Goal: Complete application form: Complete application form

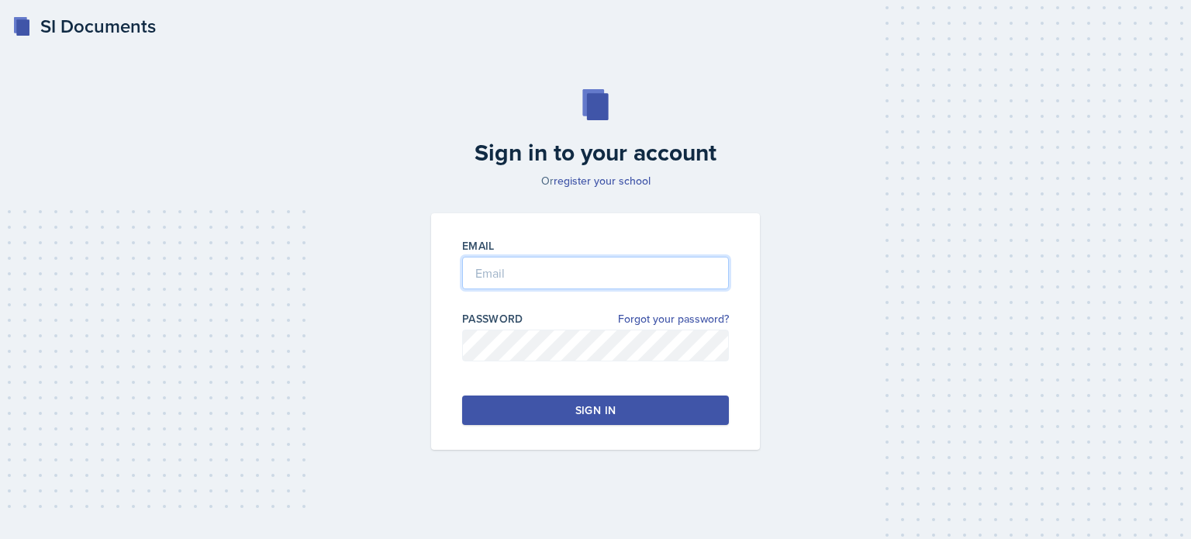
click at [502, 269] on input "email" at bounding box center [595, 273] width 267 height 33
type input "[EMAIL_ADDRESS][DOMAIN_NAME]"
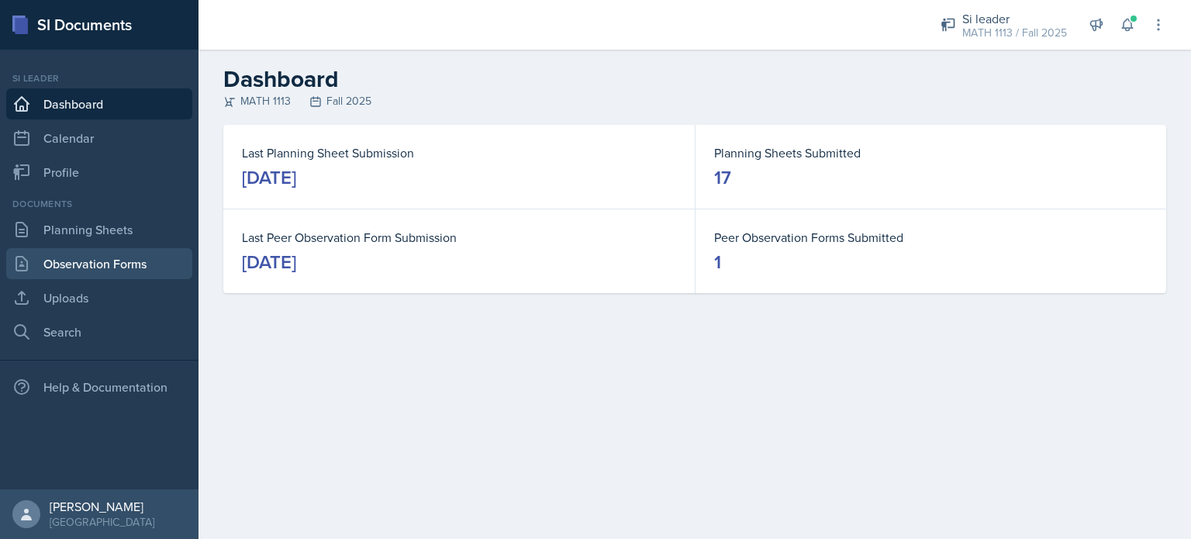
click at [88, 265] on link "Observation Forms" at bounding box center [99, 263] width 186 height 31
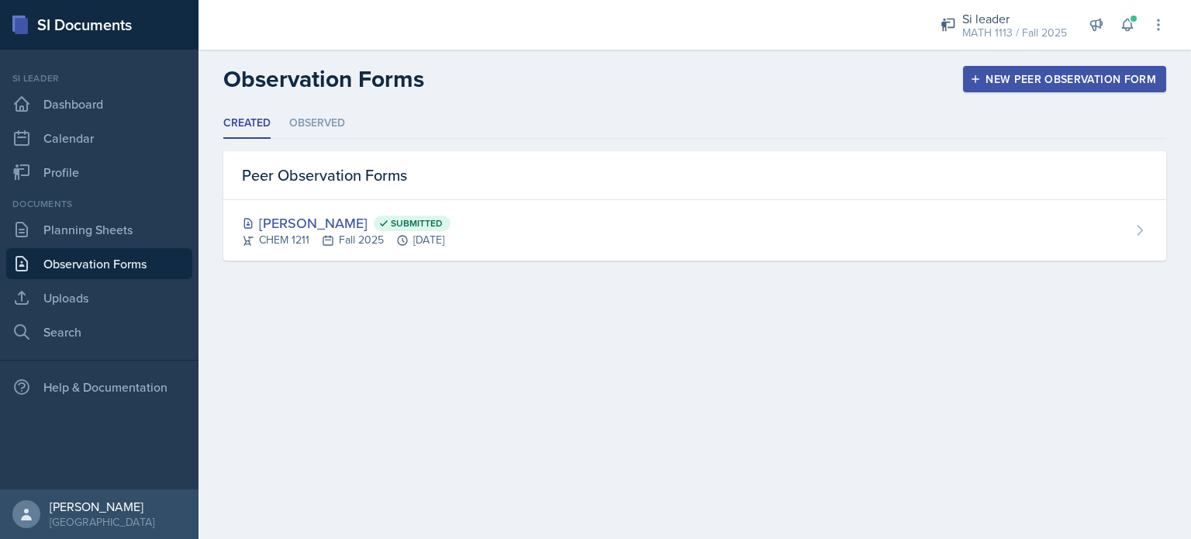
click at [1005, 75] on div "New Peer Observation Form" at bounding box center [1065, 79] width 183 height 12
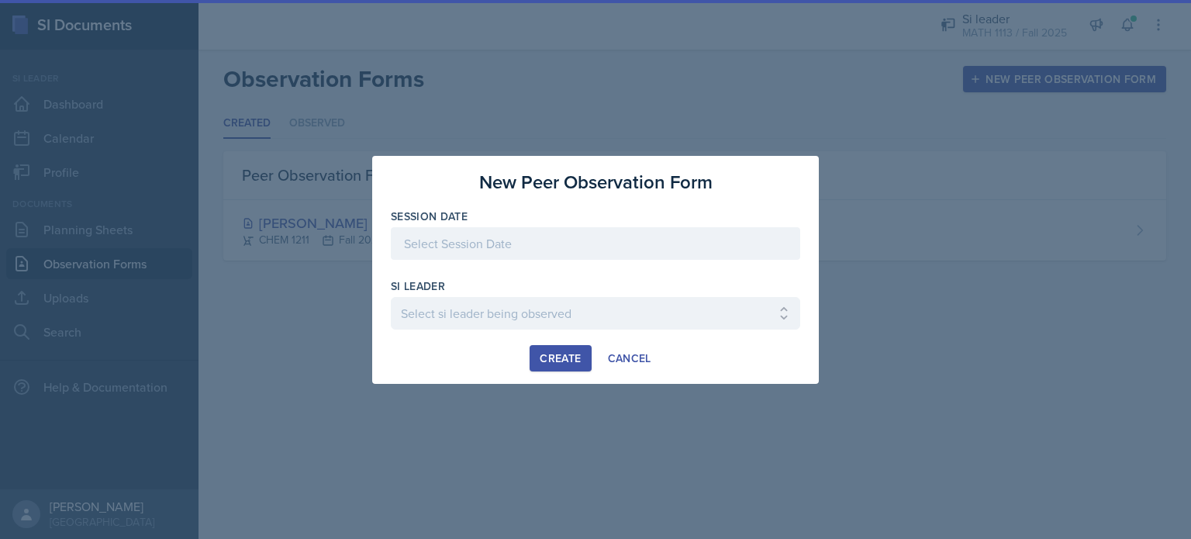
click at [472, 247] on div at bounding box center [596, 243] width 410 height 33
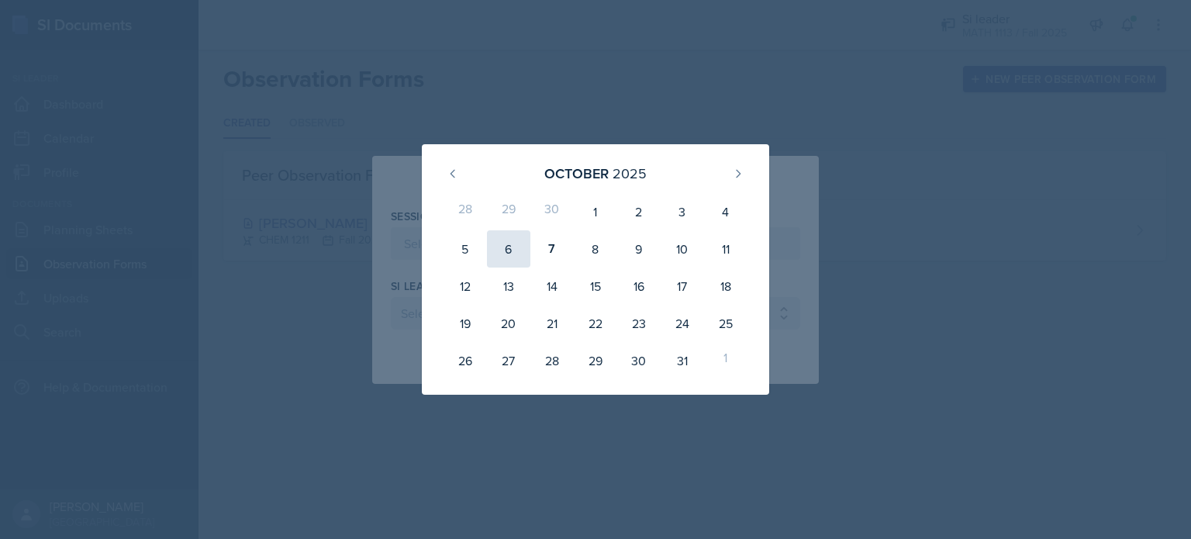
click at [503, 251] on div "6" at bounding box center [508, 248] width 43 height 37
type input "[DATE]"
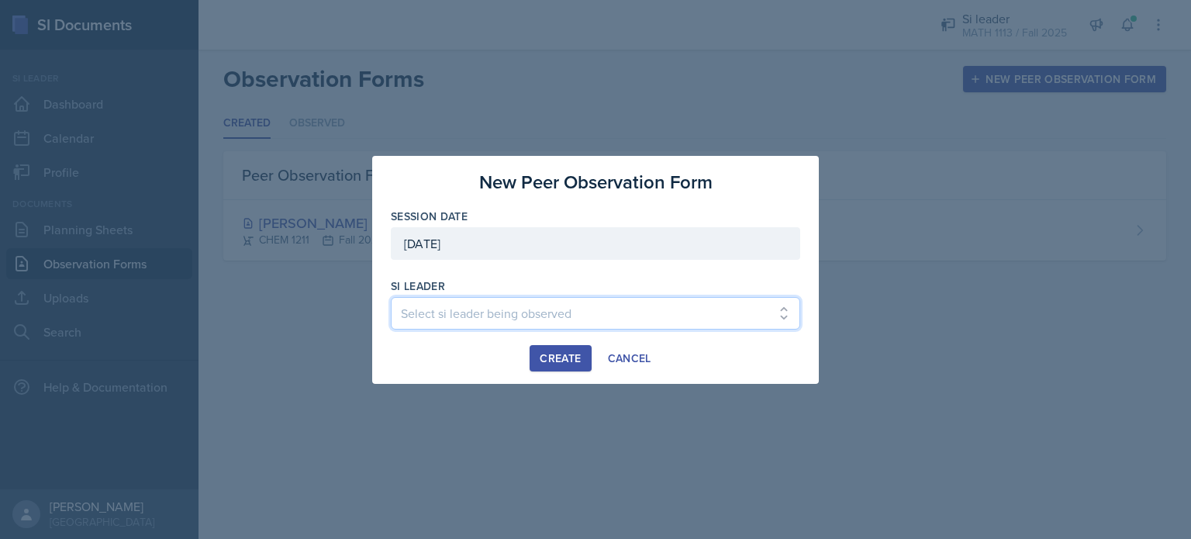
click at [465, 306] on select "Select si leader being observed [PERSON_NAME] / PSYC 2500 / The Phantoms of The…" at bounding box center [596, 313] width 410 height 33
click at [391, 297] on select "Select si leader being observed [PERSON_NAME] / PSYC 2500 / The Phantoms of The…" at bounding box center [596, 313] width 410 height 33
select select "17555bae-9d20-4495-89f6-9fe8d3e2ca8c"
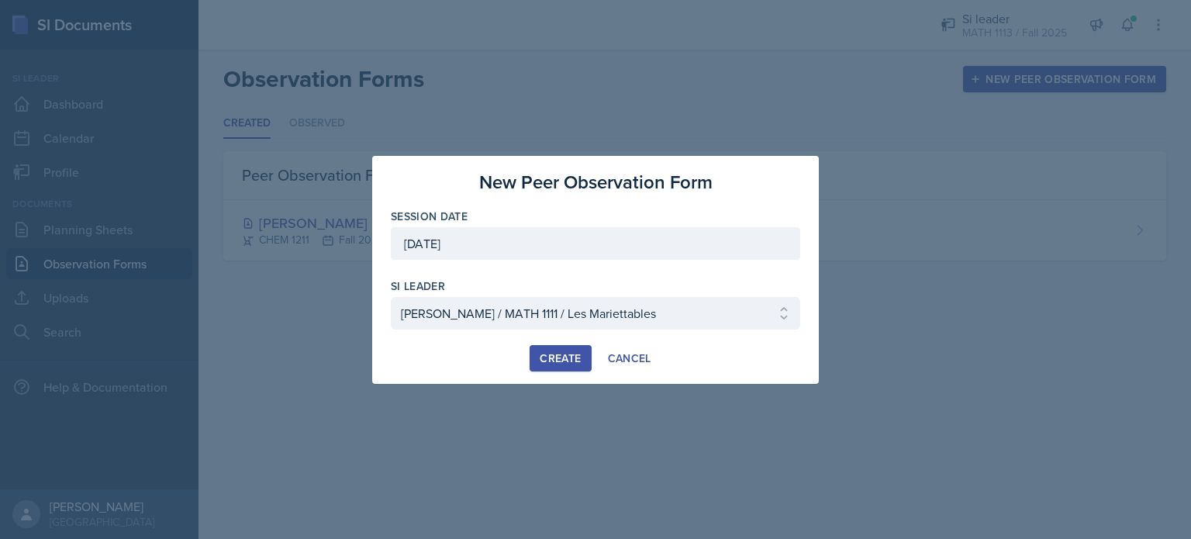
click at [552, 362] on div "Create" at bounding box center [560, 358] width 41 height 12
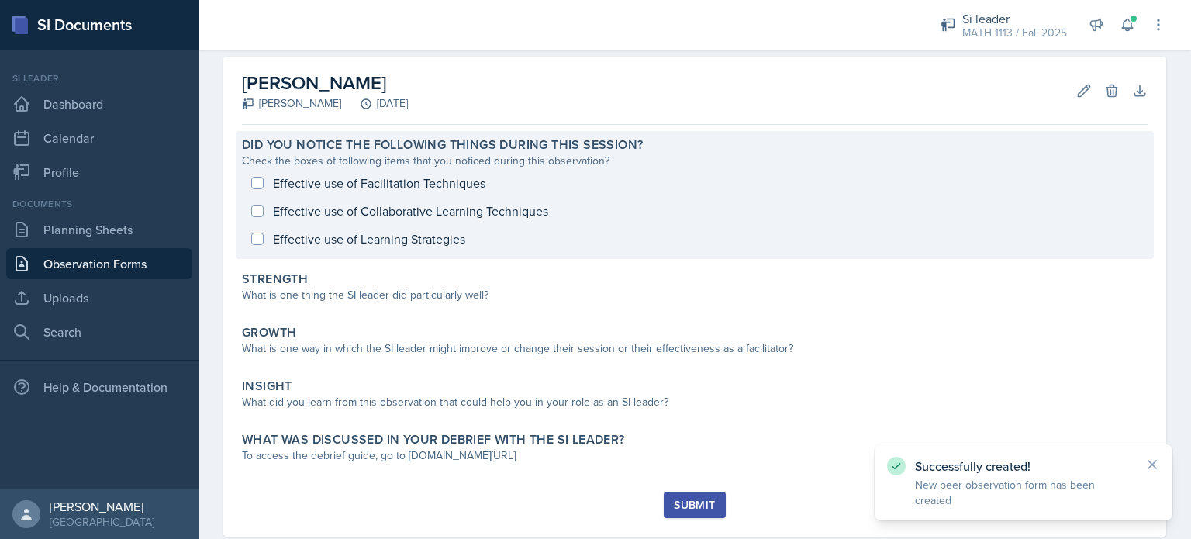
scroll to position [99, 0]
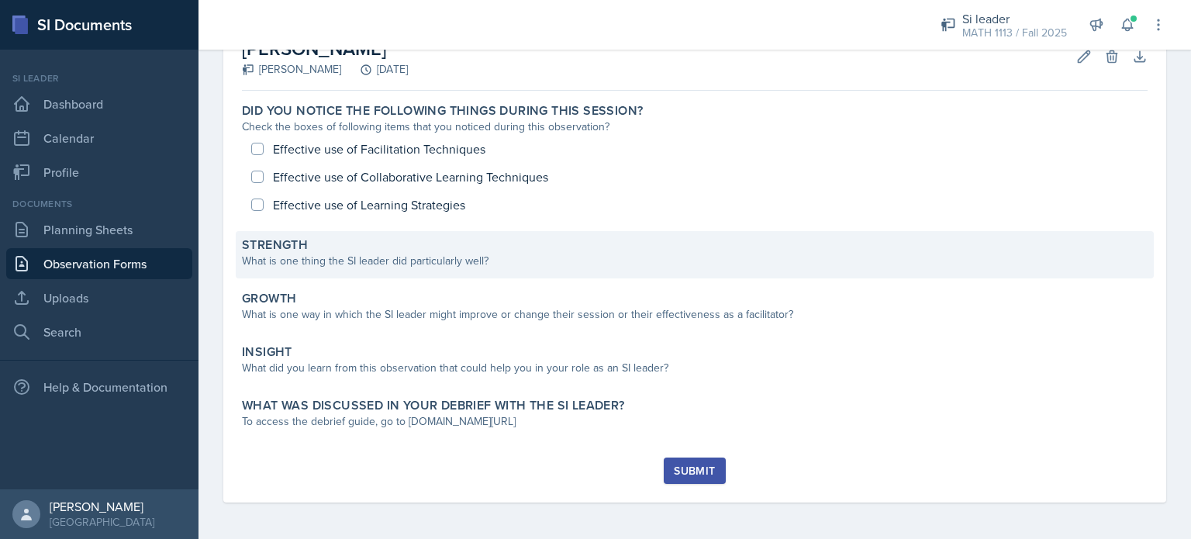
click at [379, 256] on div "What is one thing the SI leader did particularly well?" at bounding box center [695, 261] width 906 height 16
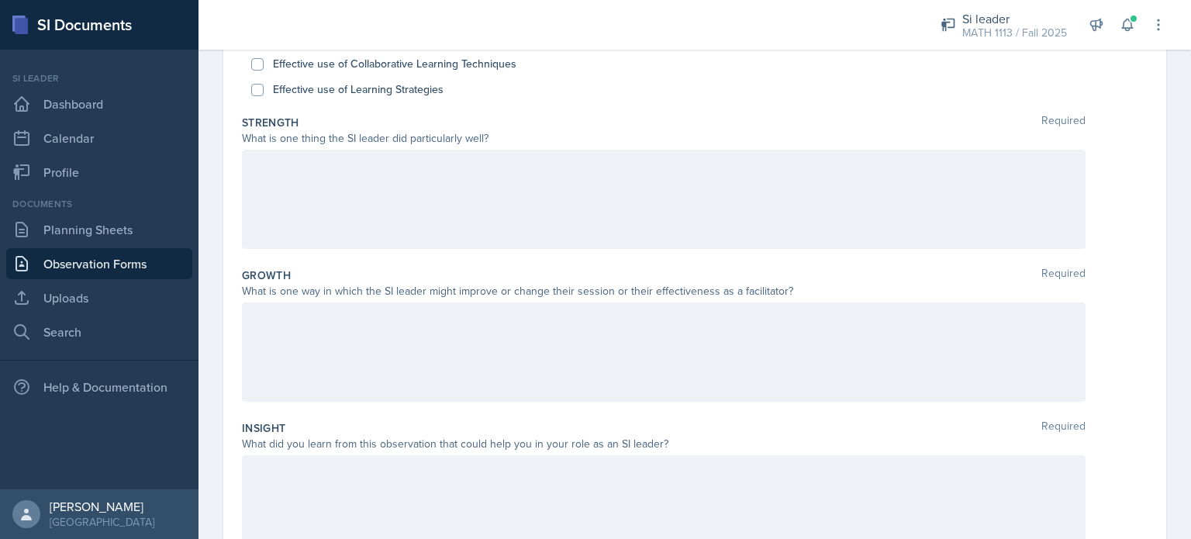
scroll to position [447, 0]
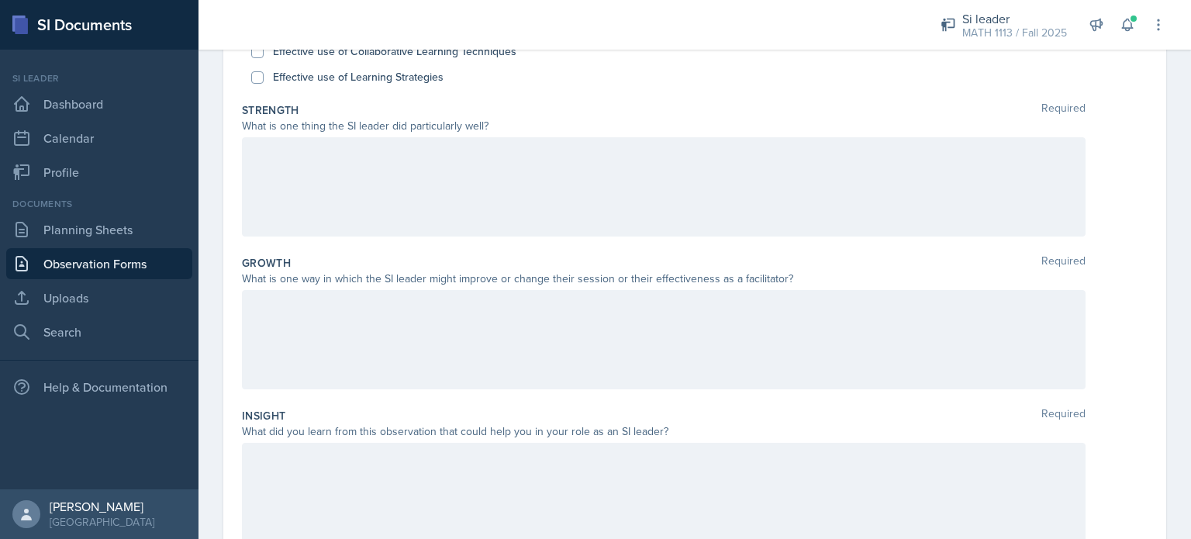
click at [327, 169] on div at bounding box center [664, 186] width 844 height 99
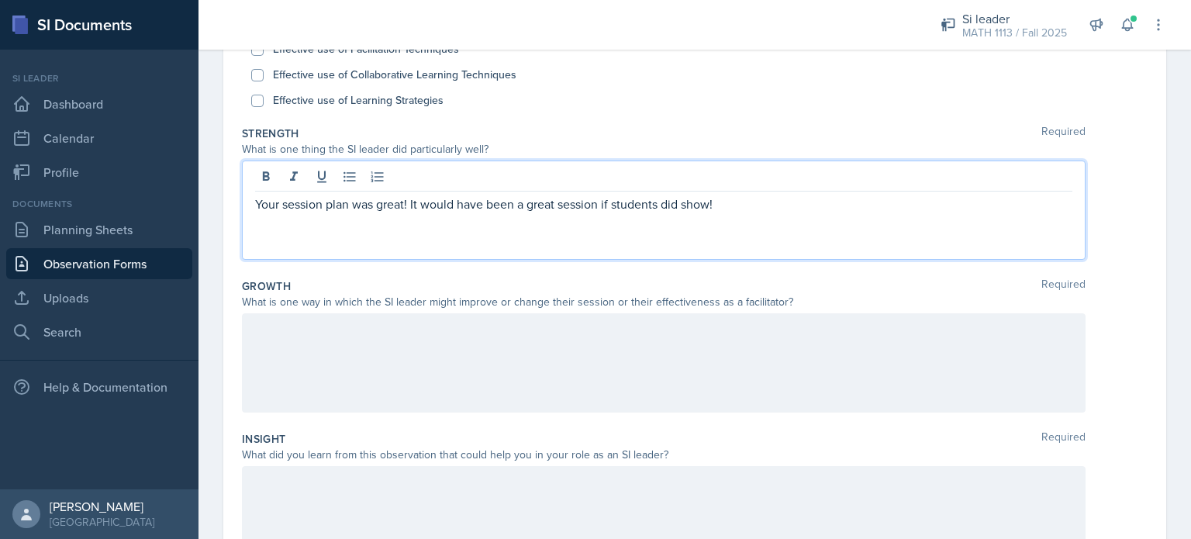
scroll to position [213, 0]
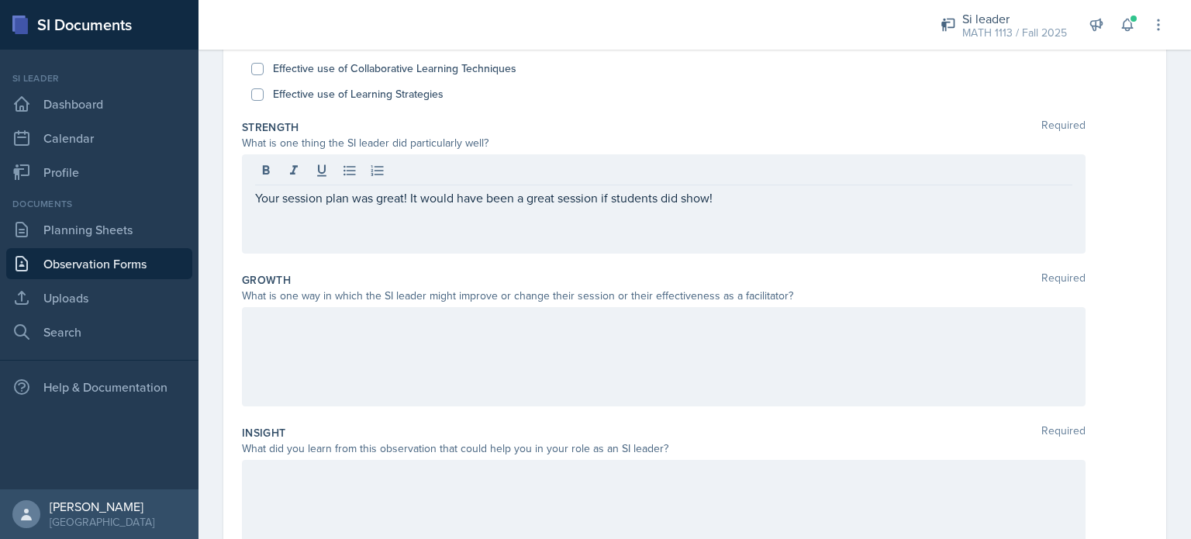
click at [330, 353] on div at bounding box center [664, 356] width 844 height 99
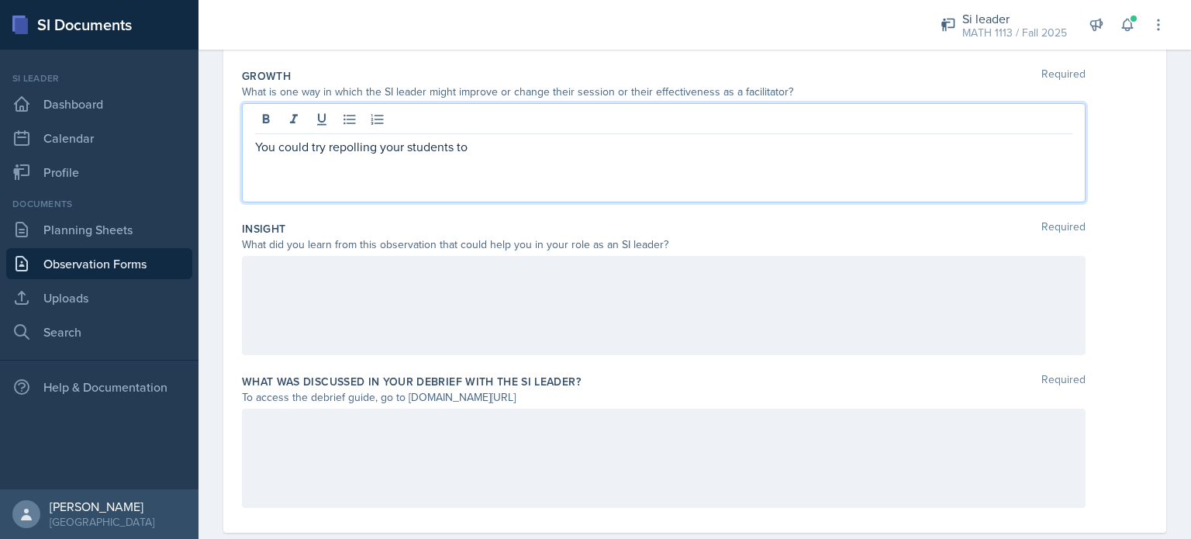
scroll to position [447, 0]
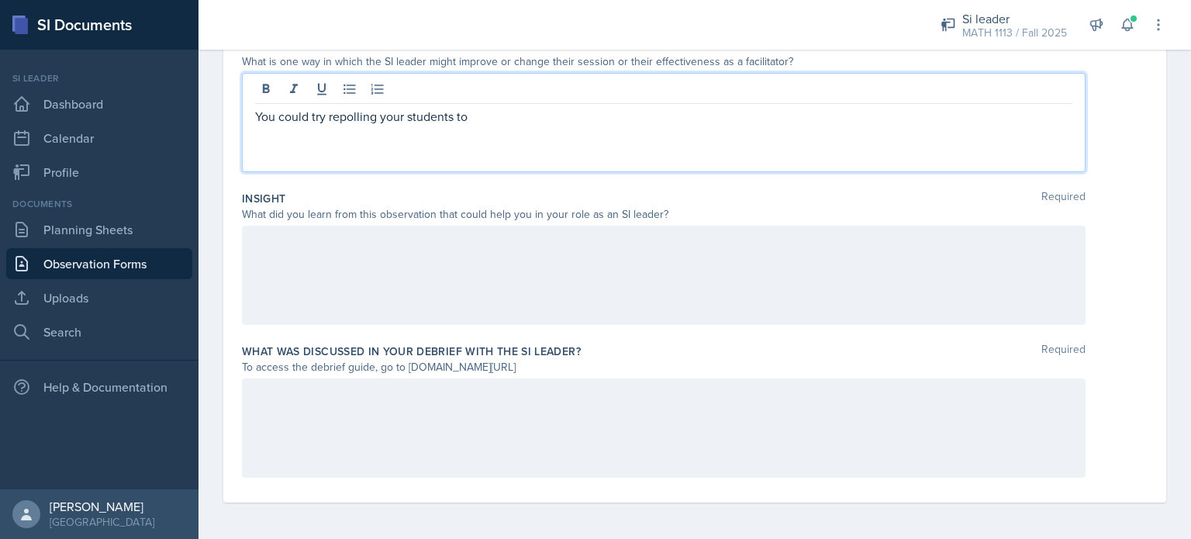
click at [320, 403] on div at bounding box center [664, 428] width 844 height 99
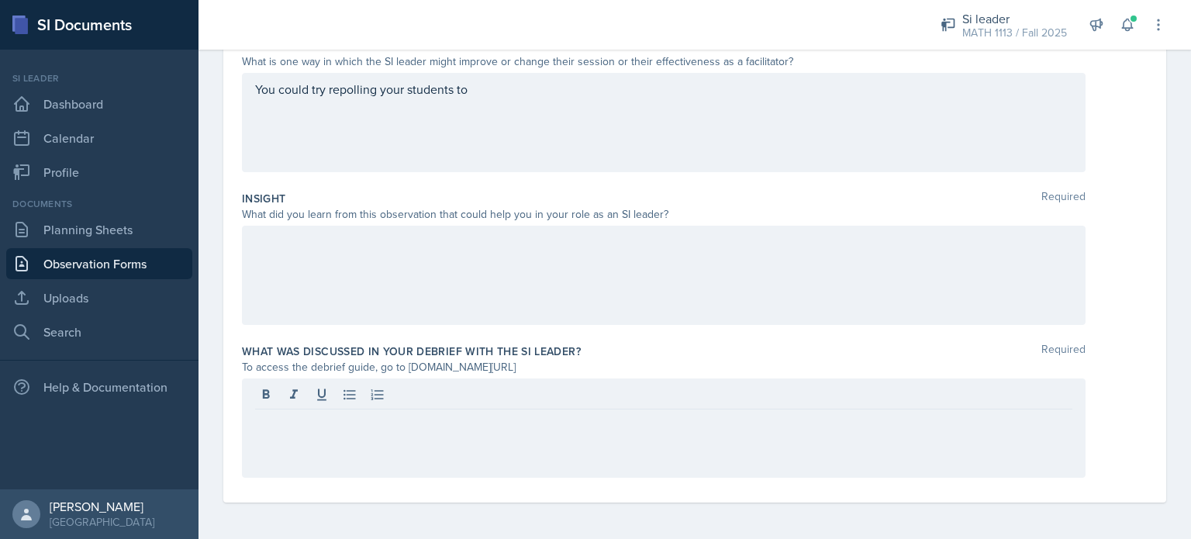
click at [408, 367] on div "To access the debrief guide, go to [DOMAIN_NAME][URL]" at bounding box center [664, 367] width 844 height 16
click at [340, 413] on div at bounding box center [664, 428] width 844 height 99
drag, startPoint x: 403, startPoint y: 372, endPoint x: 582, endPoint y: 366, distance: 178.5
click at [582, 366] on div "To access the debrief guide, go to [DOMAIN_NAME][URL]" at bounding box center [664, 367] width 844 height 16
copy div "[DOMAIN_NAME][URL]"
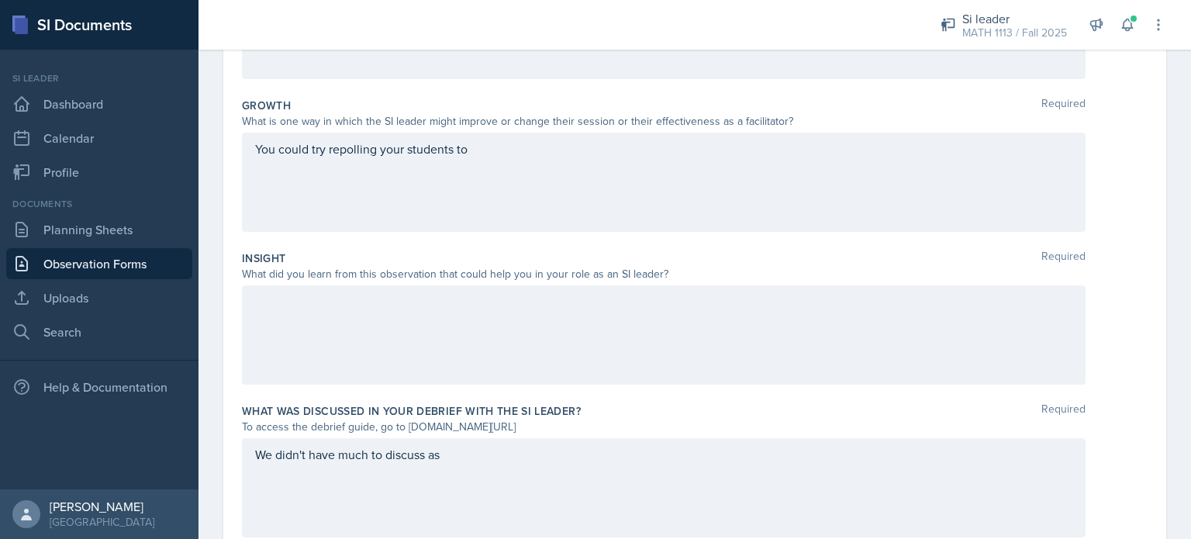
scroll to position [386, 0]
click at [464, 480] on div "We didn't have much to discuss as" at bounding box center [664, 488] width 844 height 99
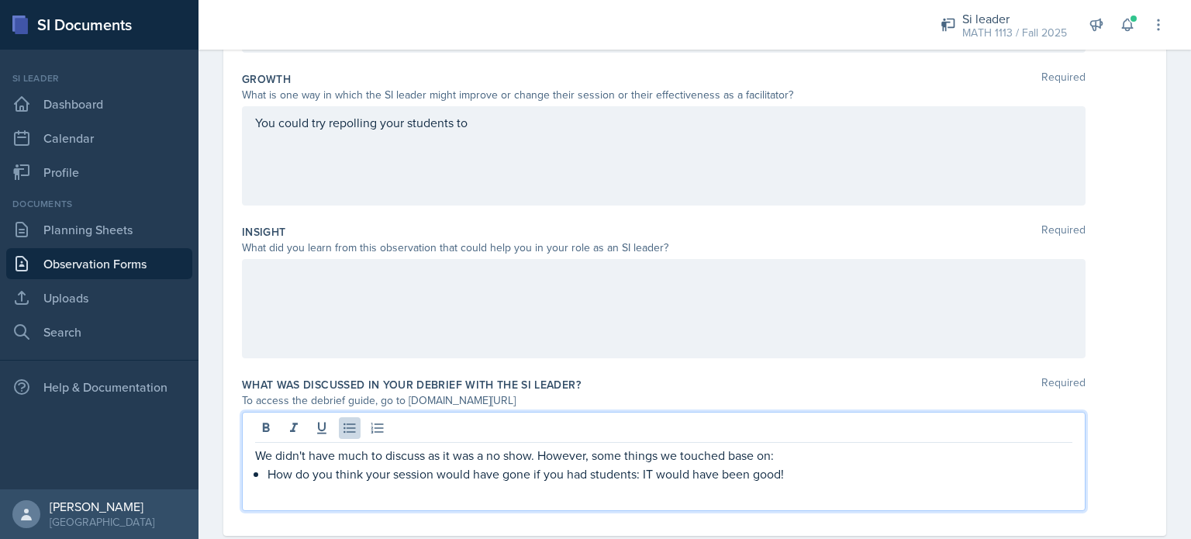
click at [655, 479] on p "How do you think your session would have gone if you had students: IT would hav…" at bounding box center [670, 474] width 805 height 19
click at [901, 491] on div "We didn't have much to discuss as it was a no show. However, some things we tou…" at bounding box center [664, 461] width 844 height 99
click at [848, 465] on p "How do you think your session would have gone if you had students: It would hav…" at bounding box center [670, 474] width 805 height 19
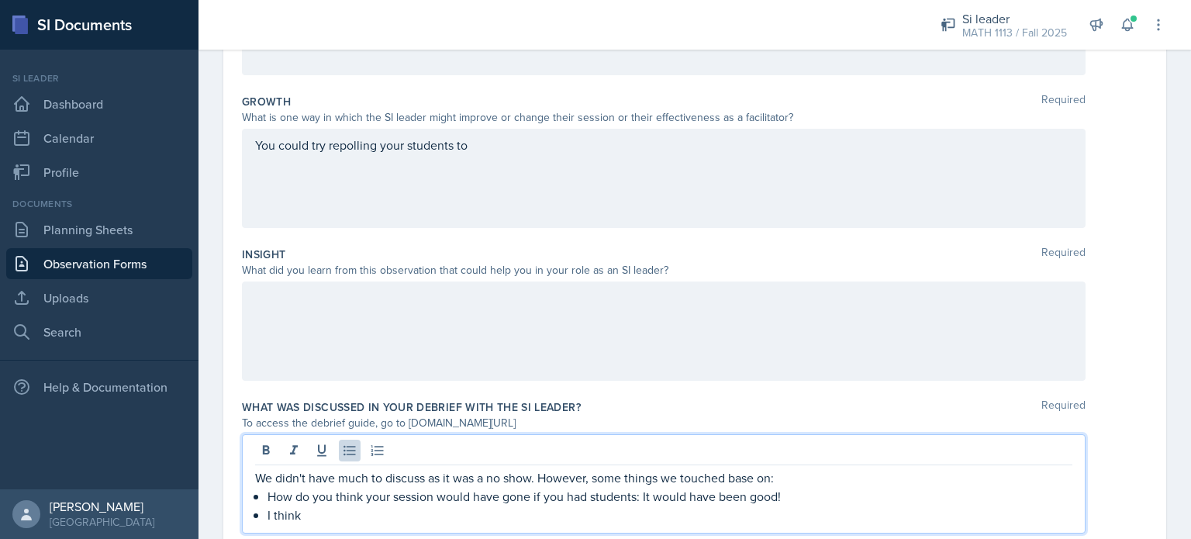
scroll to position [447, 0]
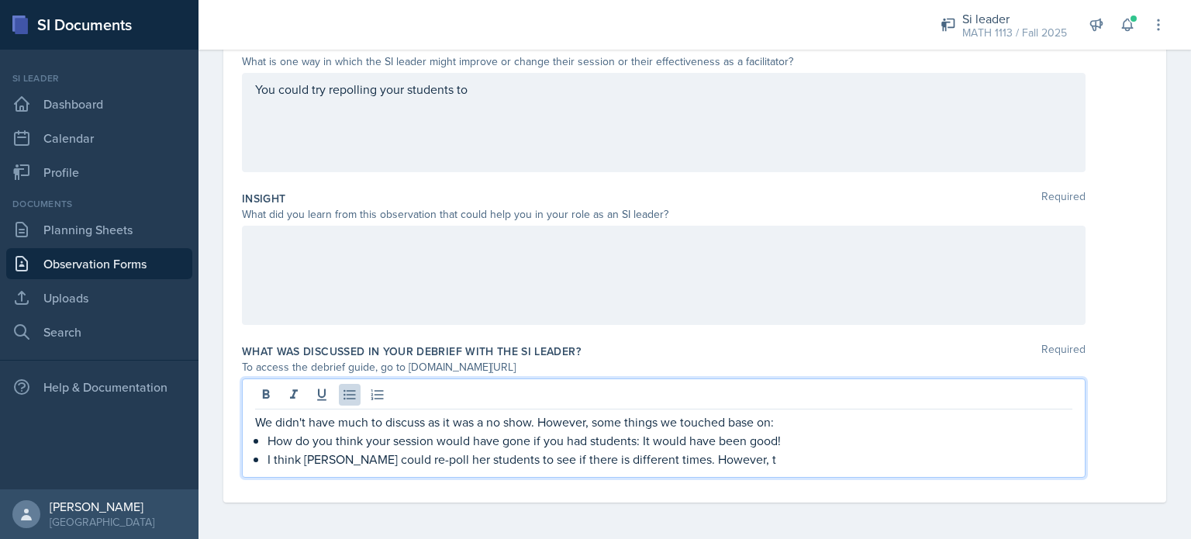
click at [316, 456] on p "I think [PERSON_NAME] could re-poll her students to see if there is different t…" at bounding box center [670, 459] width 805 height 19
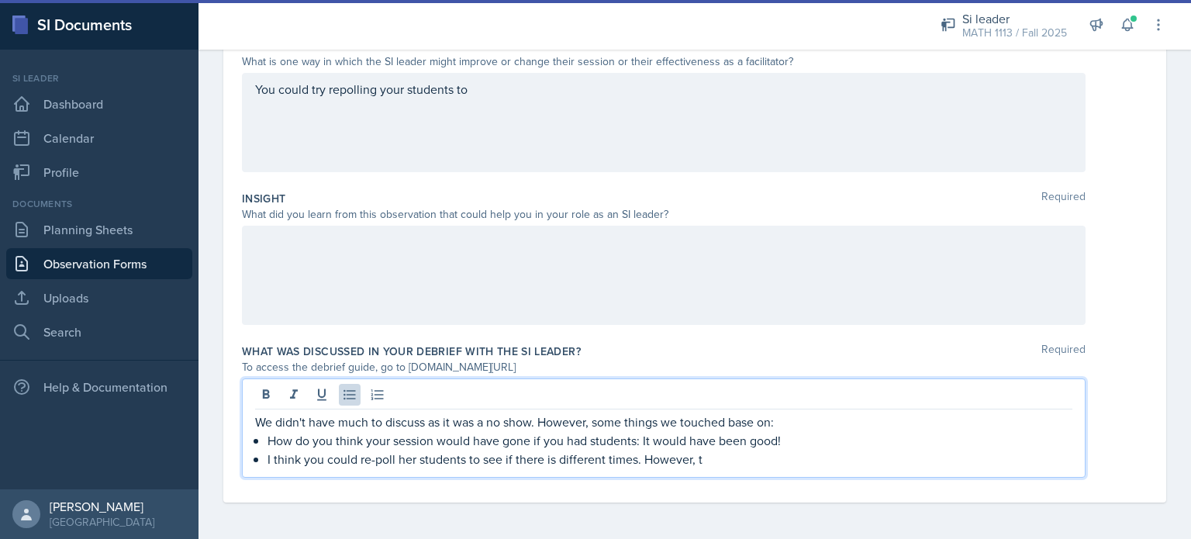
click at [410, 458] on p "I think you could re-poll her students to see if there is different times. Howe…" at bounding box center [670, 459] width 805 height 19
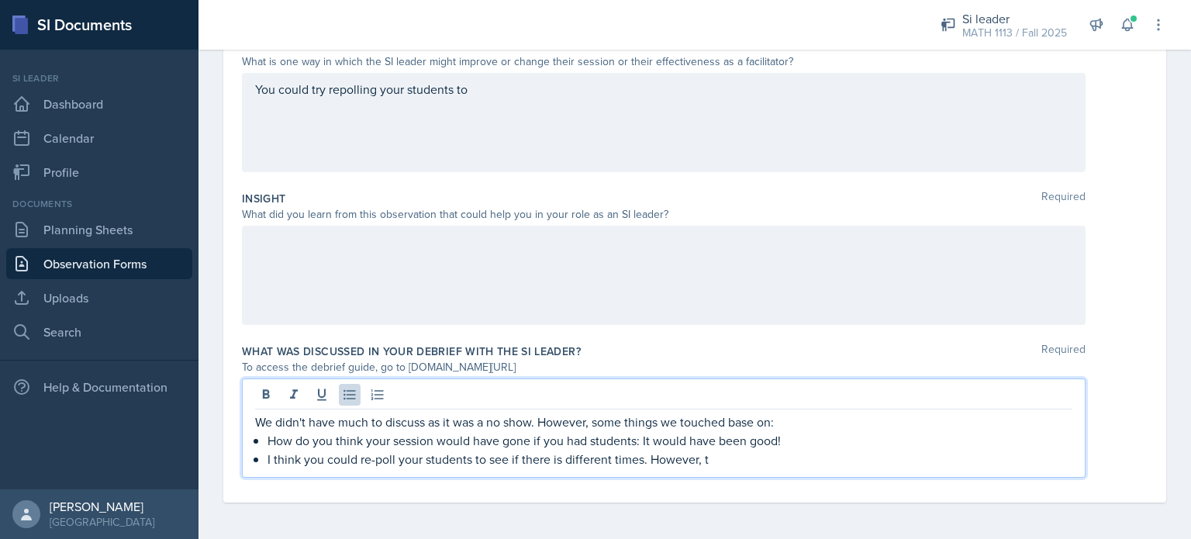
click at [725, 465] on p "I think you could re-poll your students to see if there is different times. How…" at bounding box center [670, 459] width 805 height 19
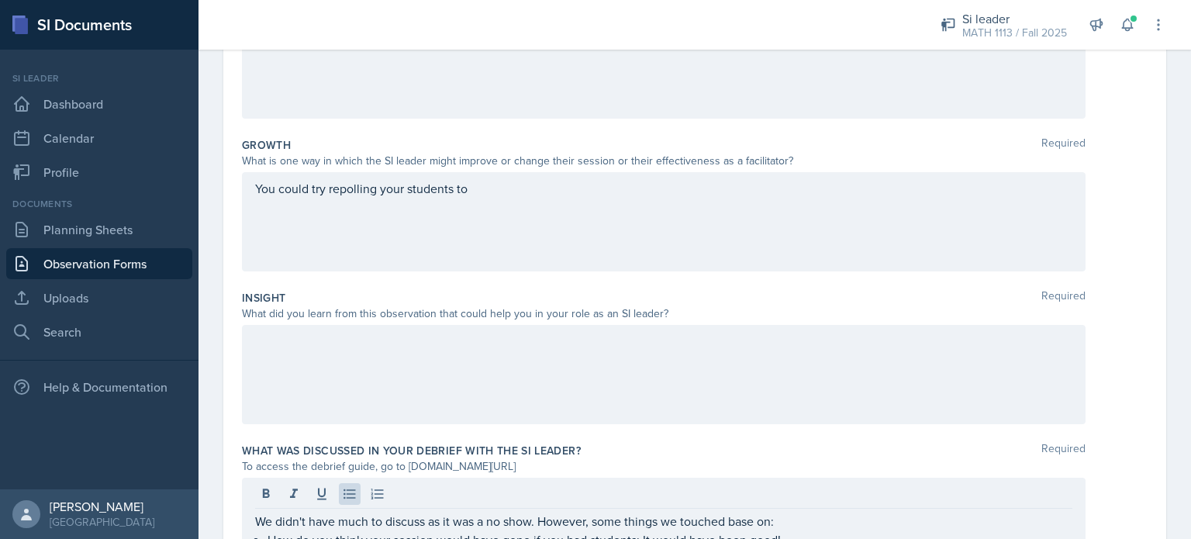
drag, startPoint x: 479, startPoint y: 224, endPoint x: 272, endPoint y: 200, distance: 208.5
click at [272, 200] on div "You could try repolling your students to" at bounding box center [664, 221] width 844 height 99
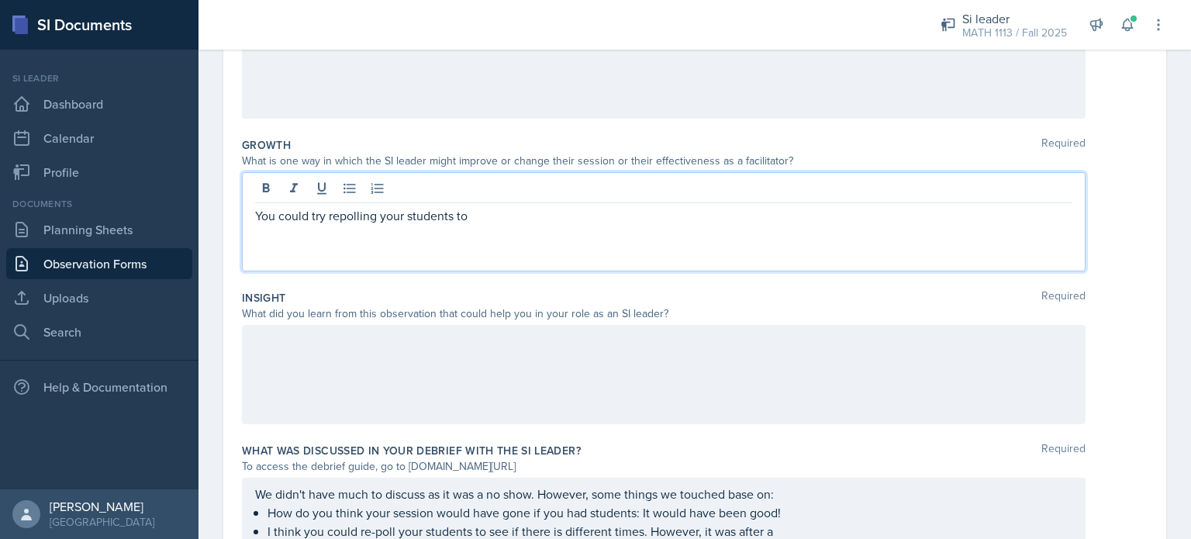
scroll to position [375, 0]
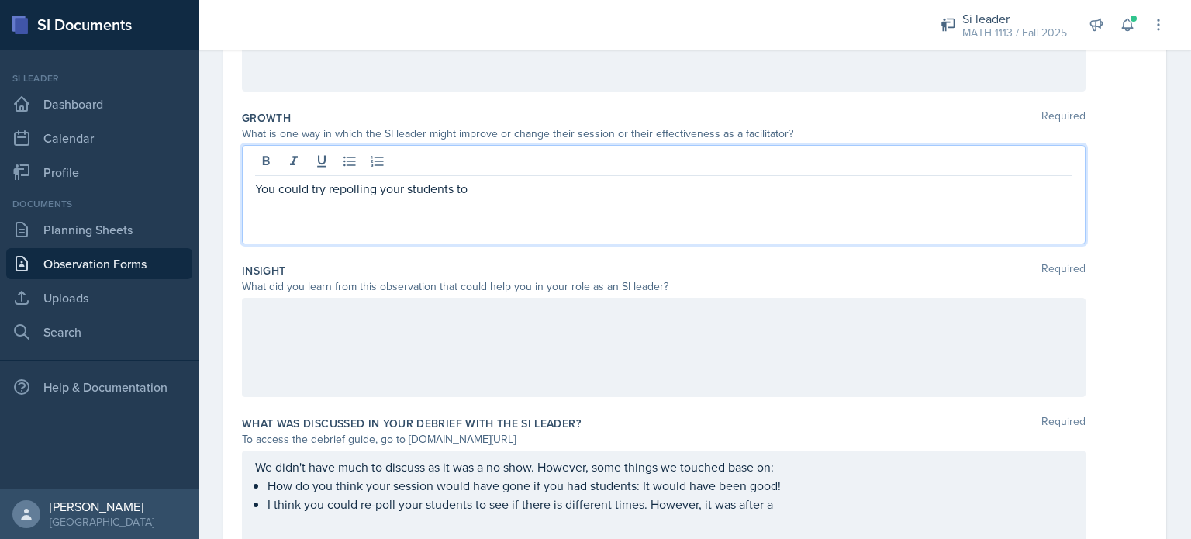
drag, startPoint x: 258, startPoint y: 188, endPoint x: 593, endPoint y: 214, distance: 335.3
click at [593, 214] on div "You could try repolling your students to" at bounding box center [664, 194] width 844 height 99
drag, startPoint x: 258, startPoint y: 186, endPoint x: 355, endPoint y: 193, distance: 97.2
click at [355, 193] on p "I mentioned about having students working on the whiteboards." at bounding box center [664, 188] width 818 height 19
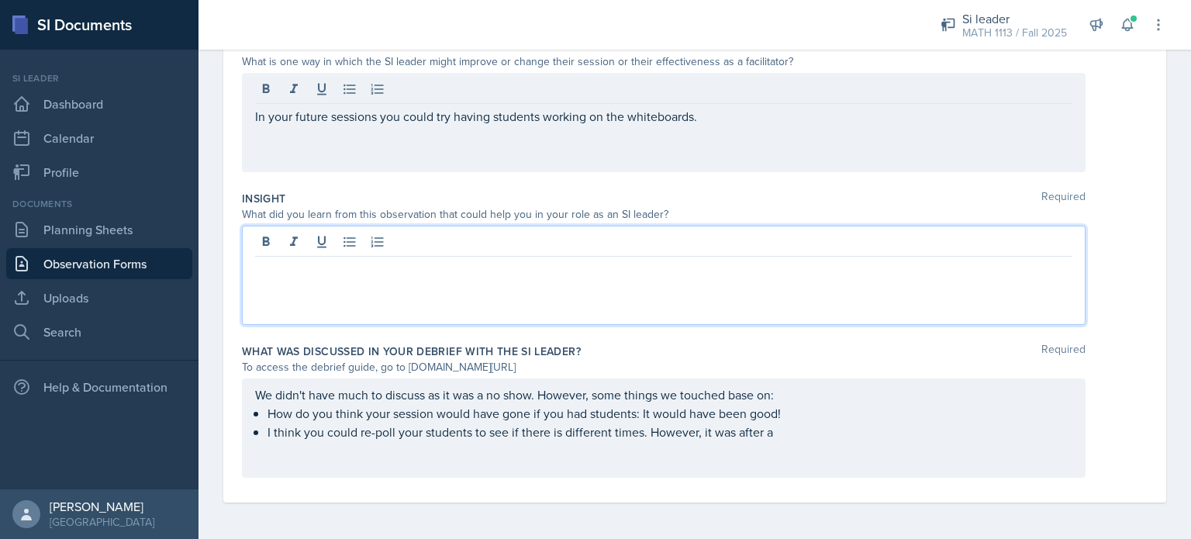
click at [602, 245] on div at bounding box center [664, 275] width 844 height 99
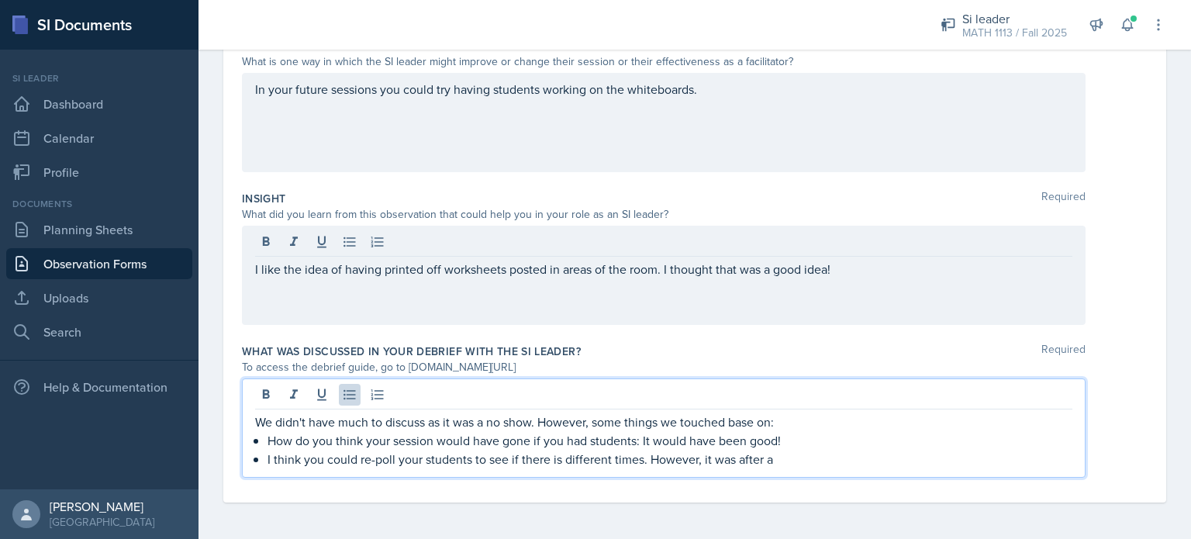
click at [770, 440] on ul "How do you think your session would have gone if you had students: It would hav…" at bounding box center [670, 449] width 805 height 37
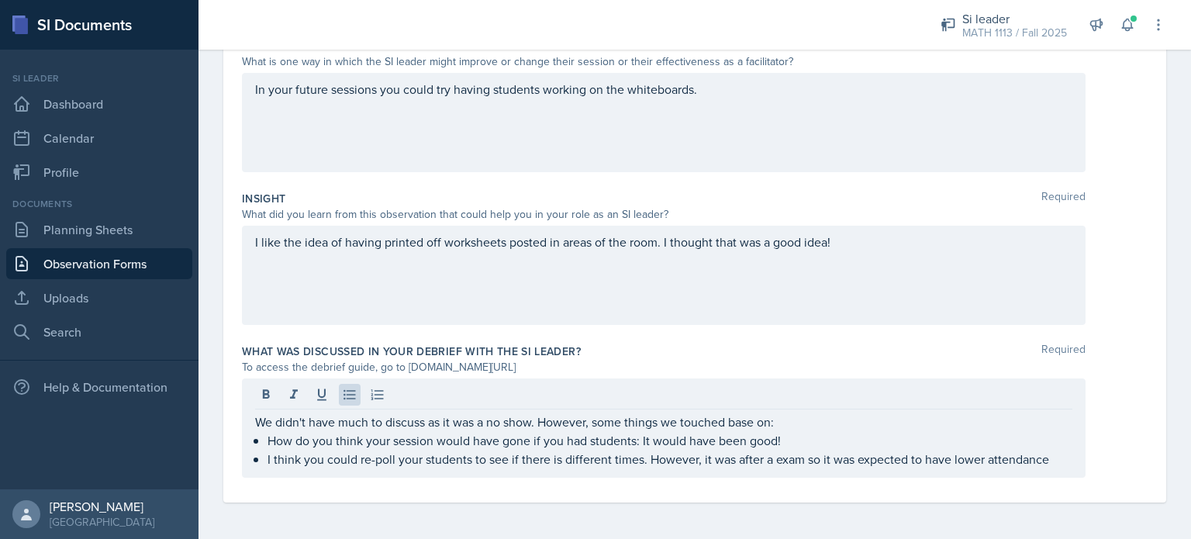
click at [1058, 450] on p "I think you could re-poll your students to see if there is different times. How…" at bounding box center [670, 459] width 805 height 19
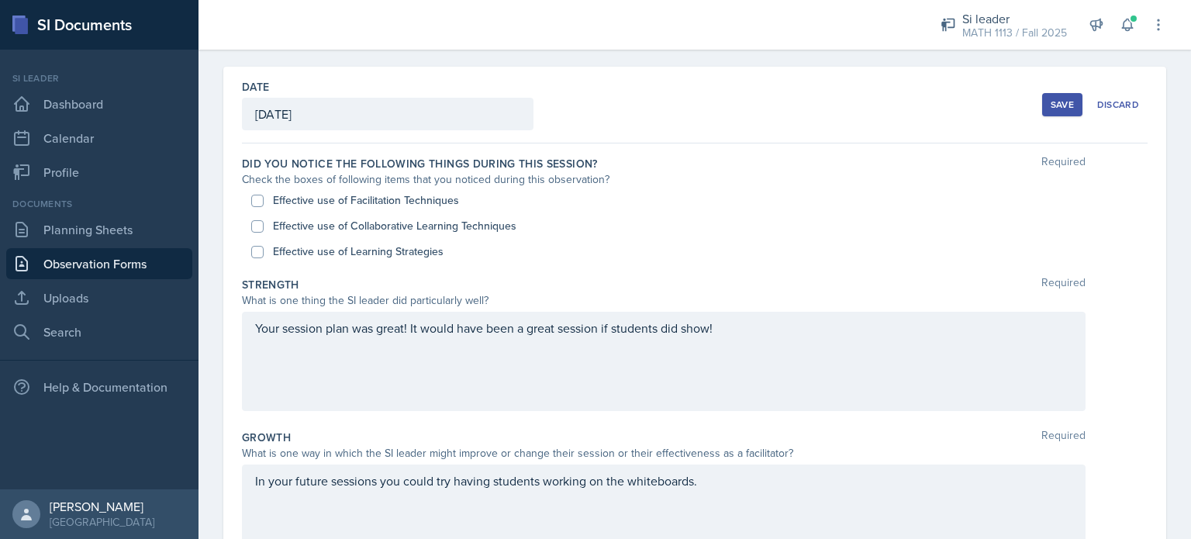
scroll to position [49, 0]
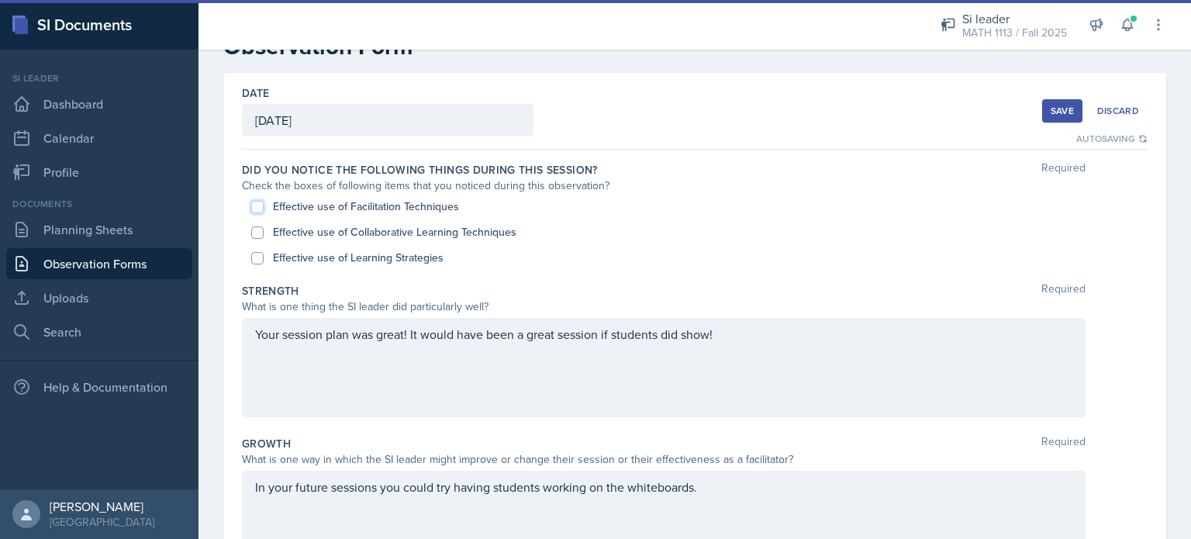
click at [258, 207] on input "Effective use of Facilitation Techniques" at bounding box center [257, 207] width 12 height 12
checkbox input "true"
click at [254, 233] on input "Effective use of Collaborative Learning Techniques" at bounding box center [257, 233] width 12 height 12
checkbox input "true"
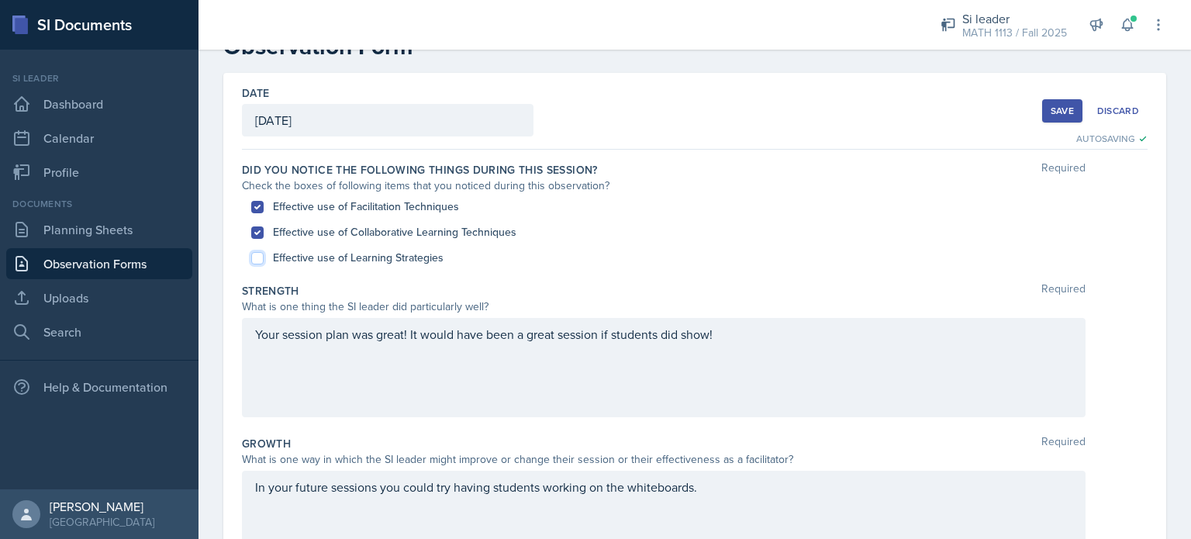
click at [259, 257] on input "Effective use of Learning Strategies" at bounding box center [257, 258] width 12 height 12
checkbox input "true"
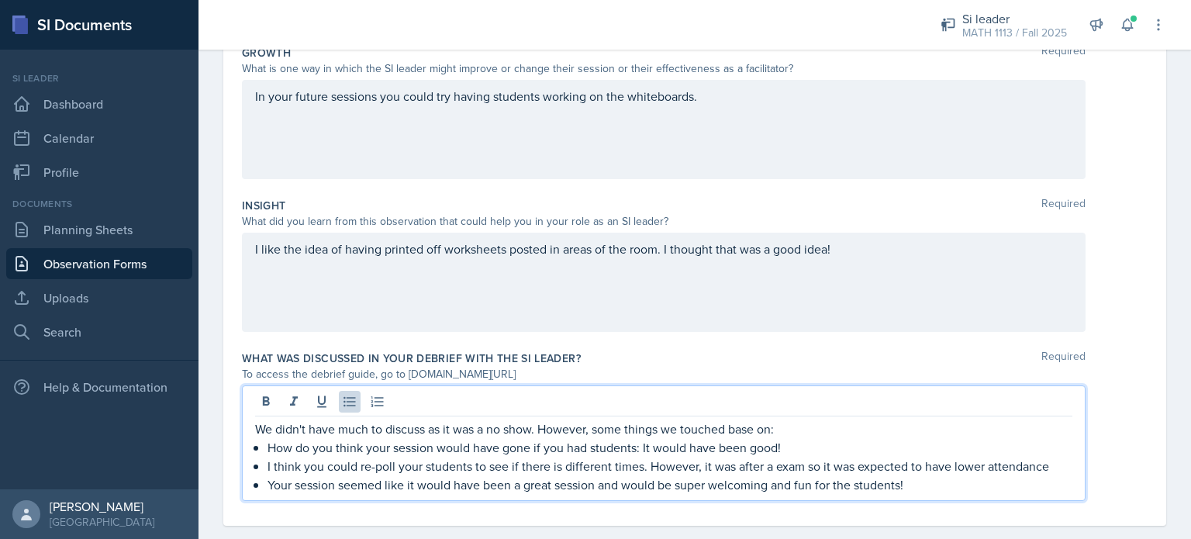
scroll to position [462, 0]
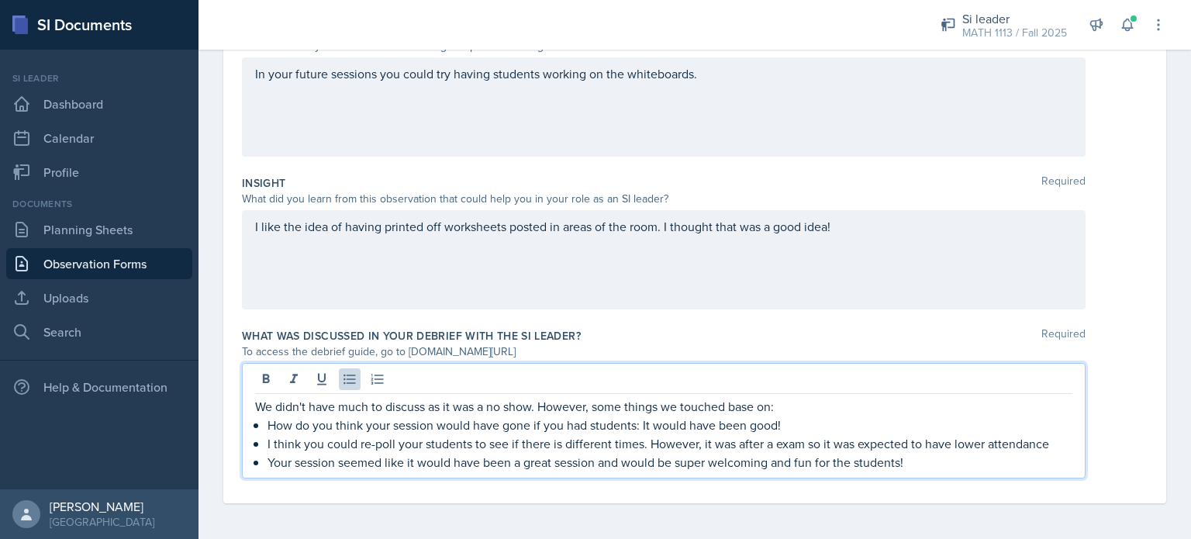
click at [555, 438] on p "I think you could re-poll your students to see if there is different times. How…" at bounding box center [670, 443] width 805 height 19
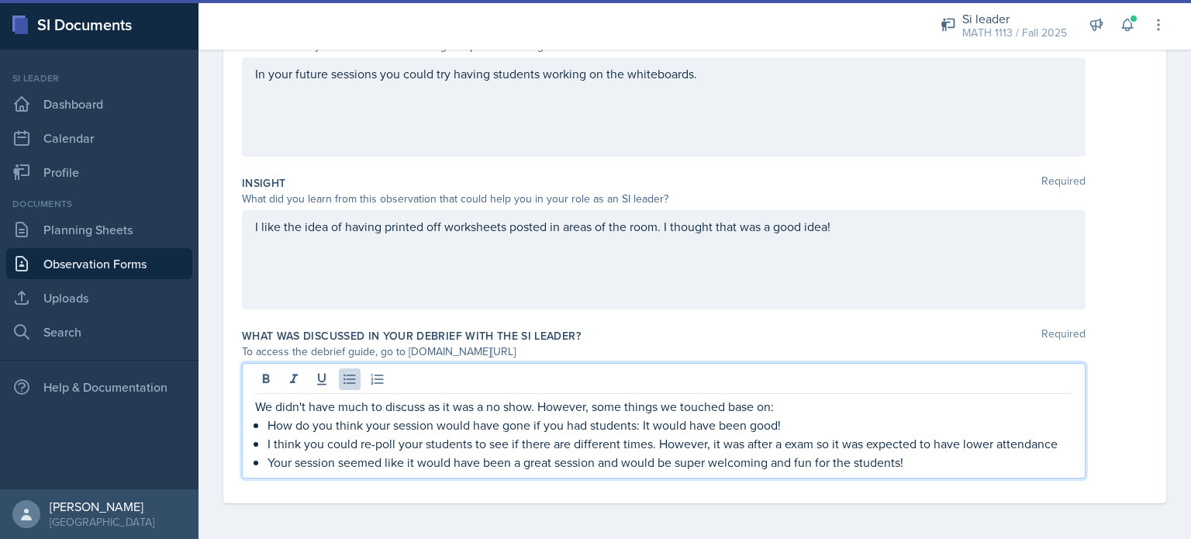
scroll to position [0, 0]
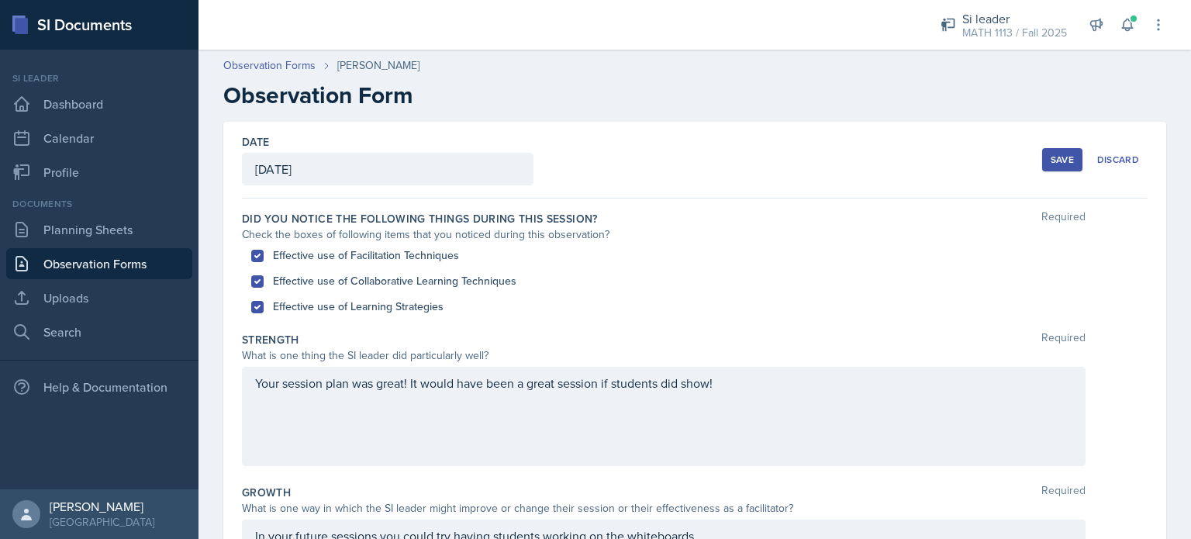
click at [1043, 161] on button "Save" at bounding box center [1063, 159] width 40 height 23
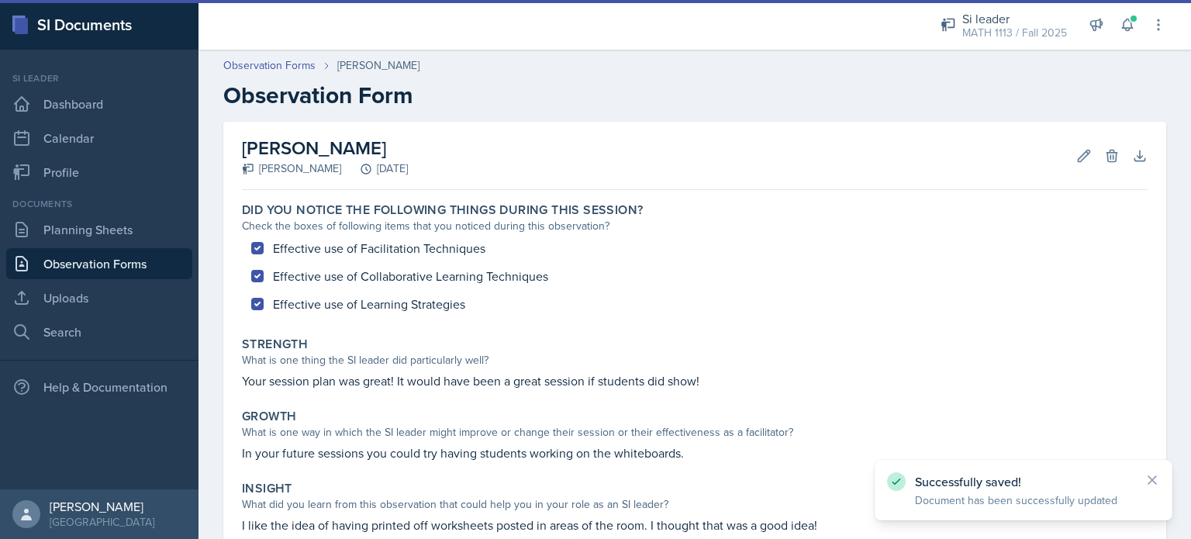
scroll to position [230, 0]
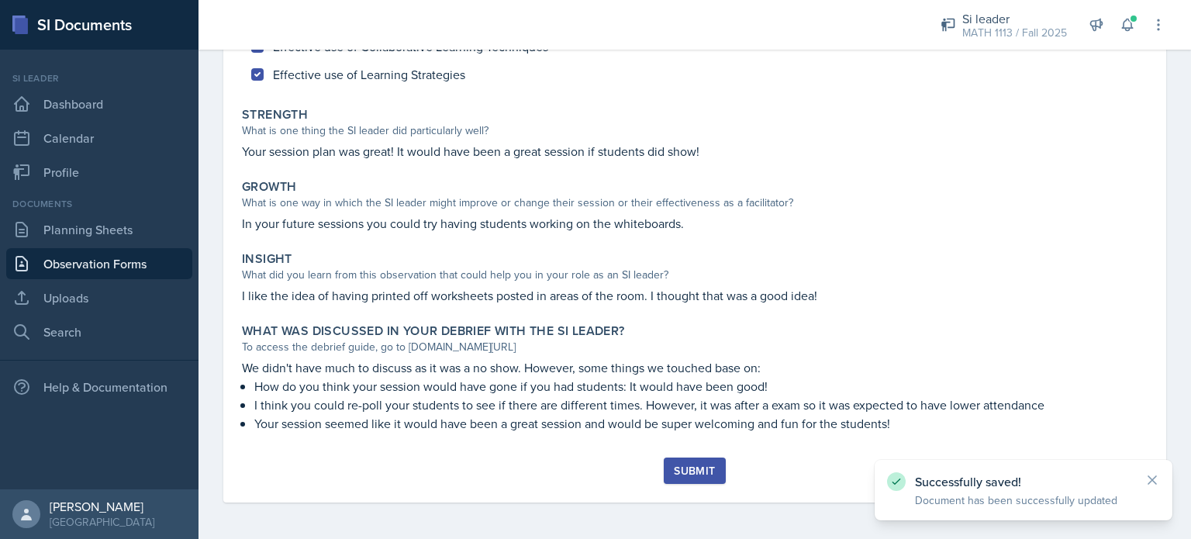
click at [705, 465] on div "Submit" at bounding box center [694, 471] width 41 height 12
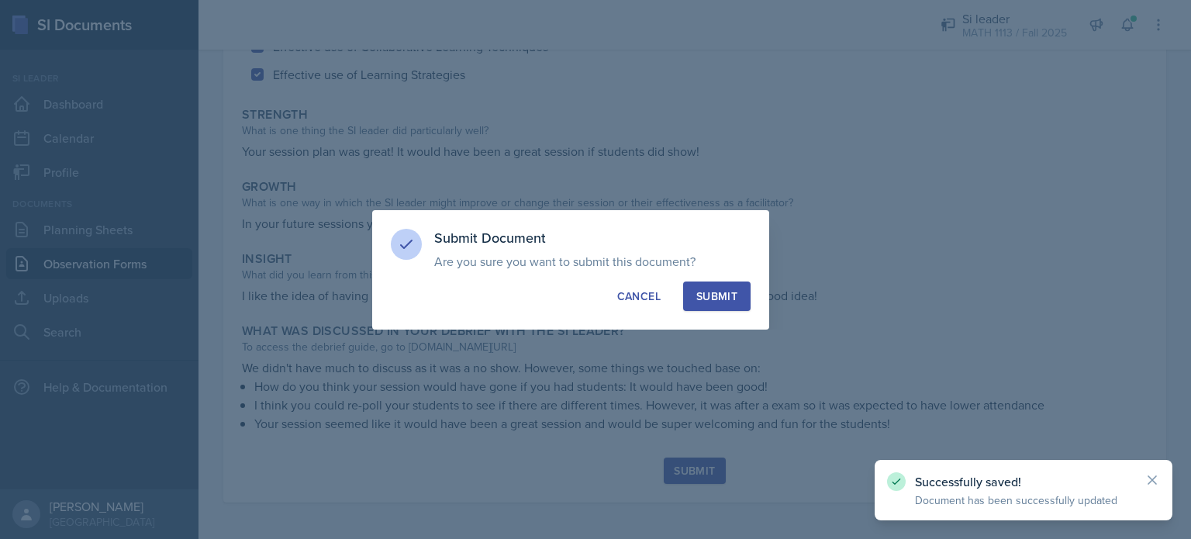
click at [728, 300] on div "Submit" at bounding box center [717, 297] width 41 height 16
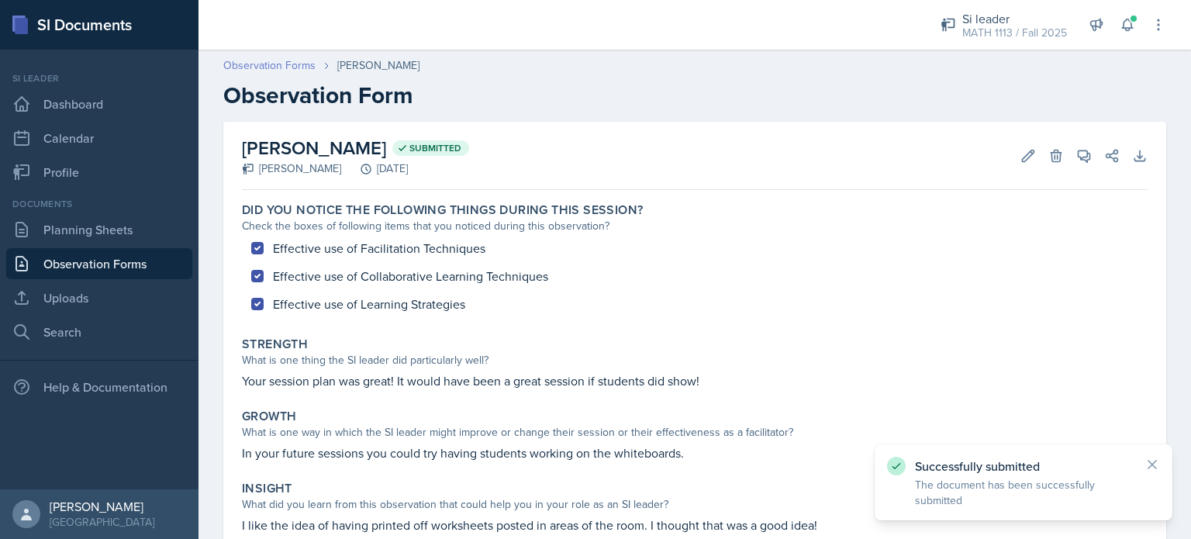
click at [258, 60] on link "Observation Forms" at bounding box center [269, 65] width 92 height 16
